Goal: Navigation & Orientation: Find specific page/section

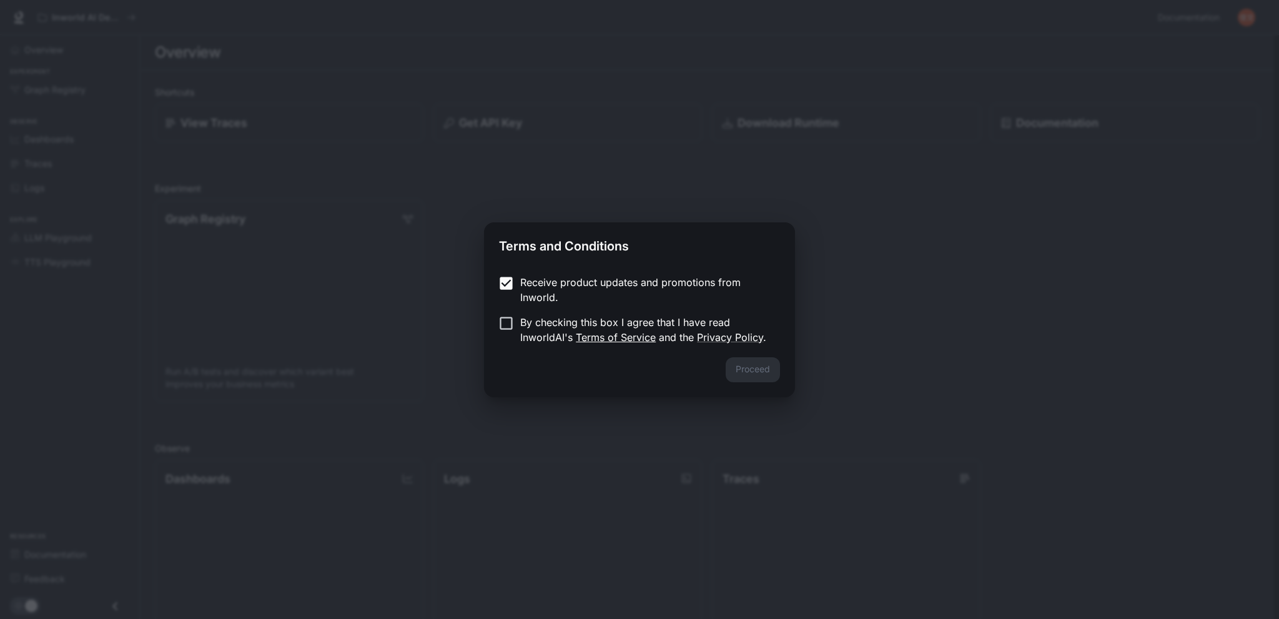
click at [600, 335] on link "Terms of Service" at bounding box center [616, 337] width 80 height 12
click at [774, 372] on button "Proceed" at bounding box center [753, 369] width 54 height 25
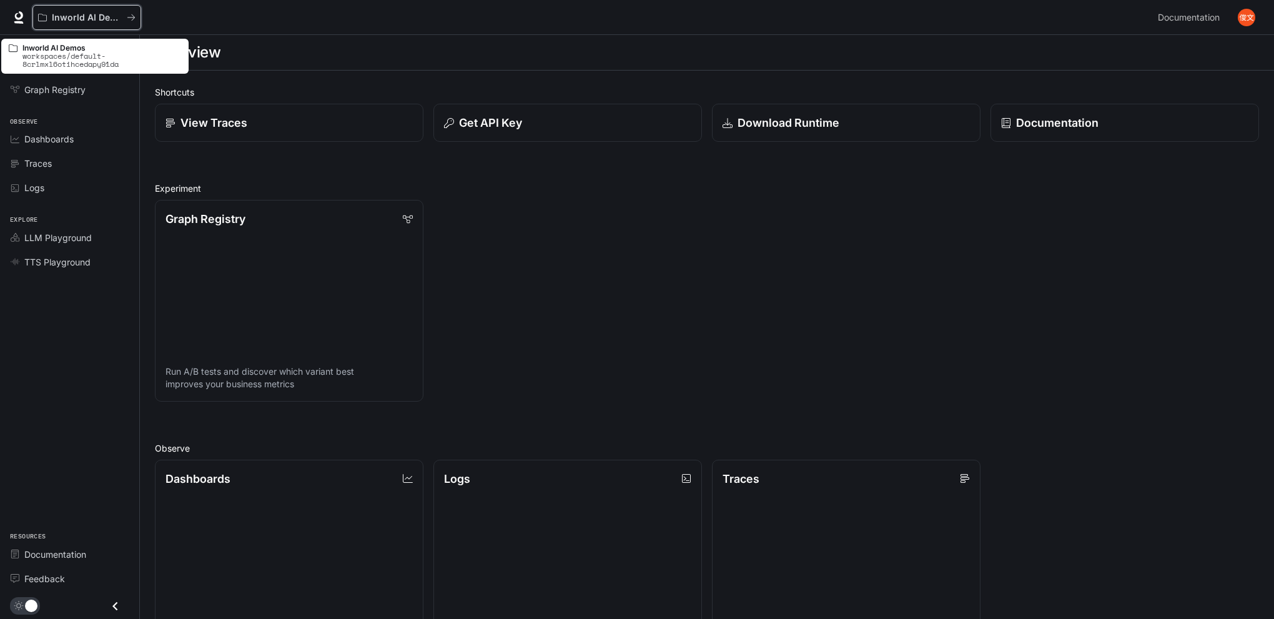
click at [124, 21] on div "Inworld AI Demos" at bounding box center [82, 17] width 89 height 11
